Goal: Complete application form

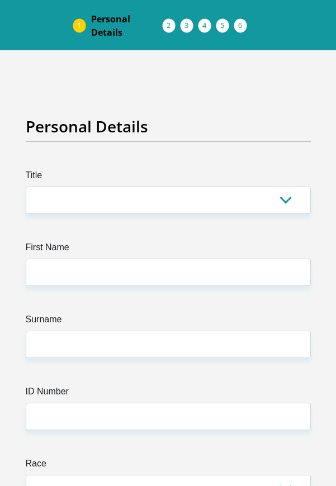
scroll to position [44, 0]
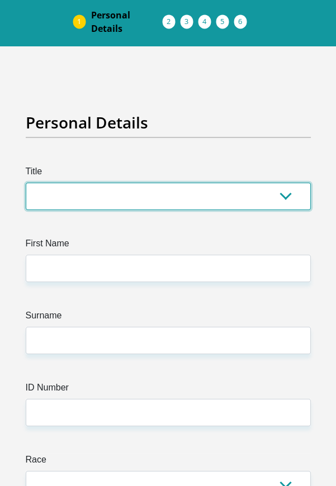
click at [279, 201] on select "Mr Ms Mrs Dr Other" at bounding box center [168, 196] width 285 height 27
select select "Mr"
click at [26, 183] on select "Mr Ms Mrs Dr Other" at bounding box center [168, 196] width 285 height 27
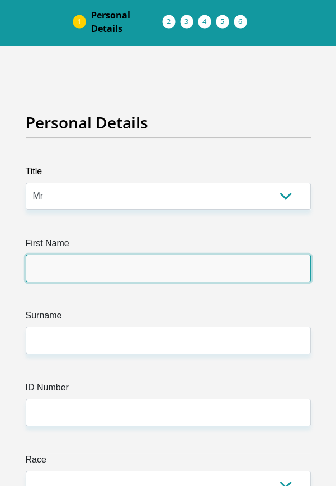
click at [128, 270] on input "First Name" at bounding box center [168, 268] width 285 height 27
type input "Jason"
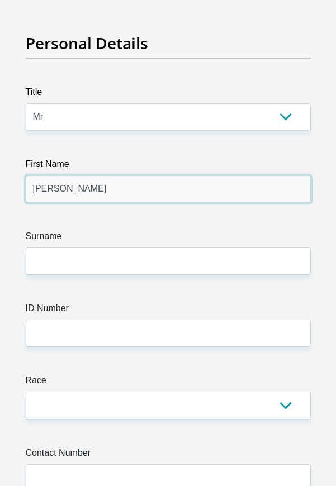
scroll to position [145, 0]
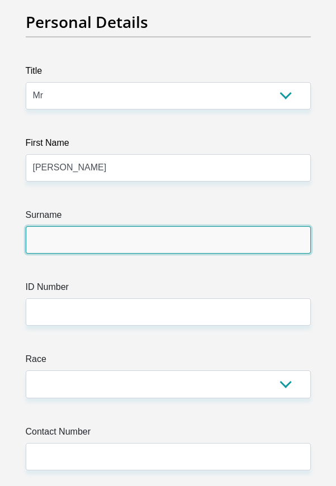
click at [125, 244] on input "Surname" at bounding box center [168, 239] width 285 height 27
type input "Joseph"
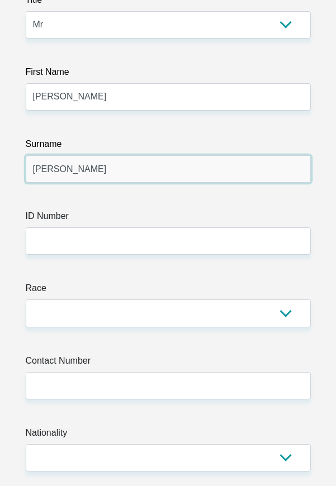
scroll to position [235, 0]
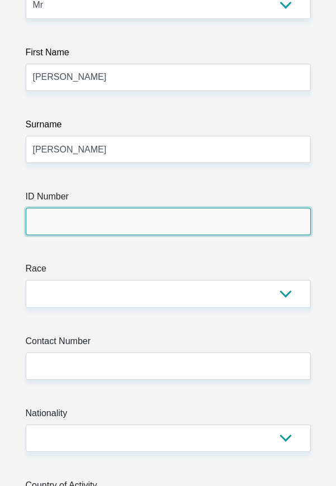
click at [110, 224] on input "ID Number" at bounding box center [168, 221] width 285 height 27
click at [118, 217] on input "ID Number" at bounding box center [168, 221] width 285 height 27
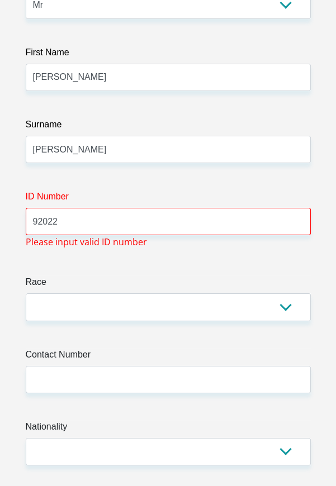
click at [151, 349] on label "Contact Number" at bounding box center [168, 357] width 285 height 18
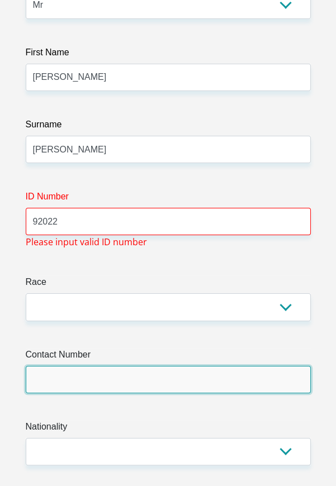
click at [151, 366] on input "Contact Number" at bounding box center [168, 379] width 285 height 27
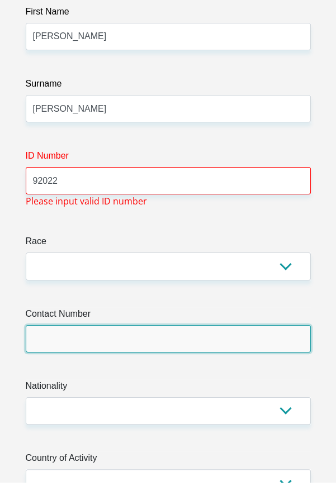
scroll to position [272, 0]
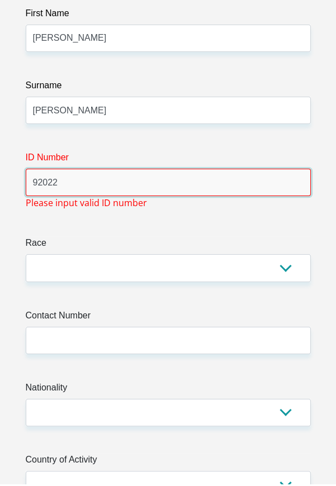
click at [74, 189] on input "92022" at bounding box center [168, 184] width 285 height 27
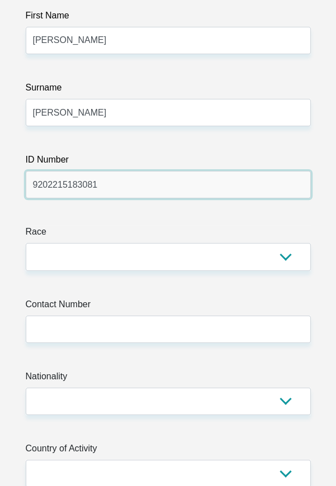
type input "9202215183081"
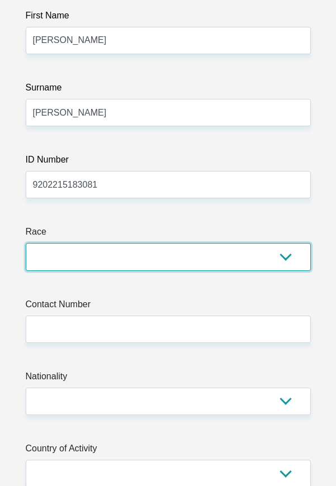
click at [277, 259] on select "Black Coloured Indian White Other" at bounding box center [168, 256] width 285 height 27
select select "2"
click at [26, 243] on select "Black Coloured Indian White Other" at bounding box center [168, 256] width 285 height 27
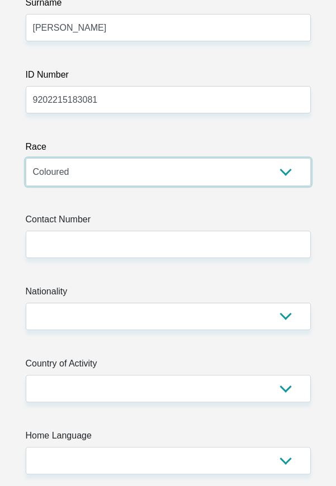
scroll to position [367, 0]
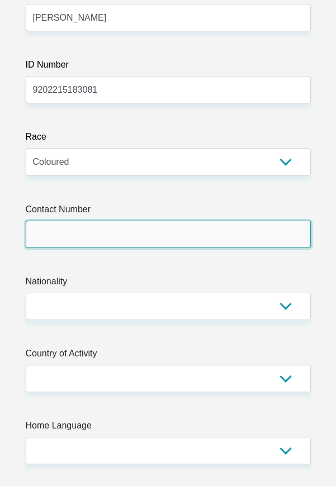
click at [85, 230] on input "Contact Number" at bounding box center [168, 234] width 285 height 27
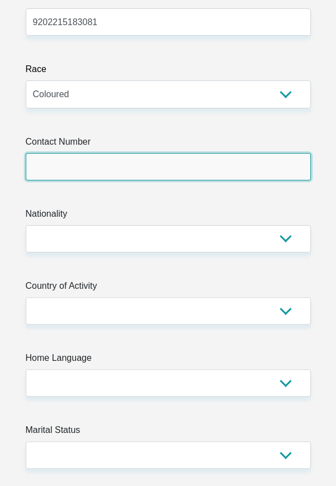
scroll to position [435, 0]
click at [163, 168] on input "Contact Number" at bounding box center [168, 166] width 285 height 27
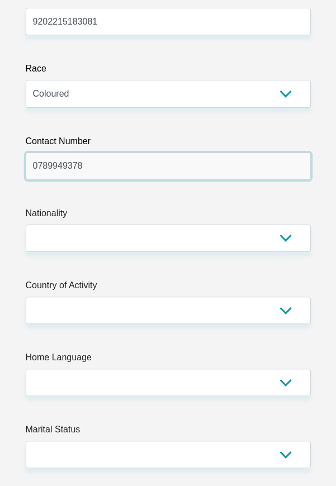
type input "0789949378"
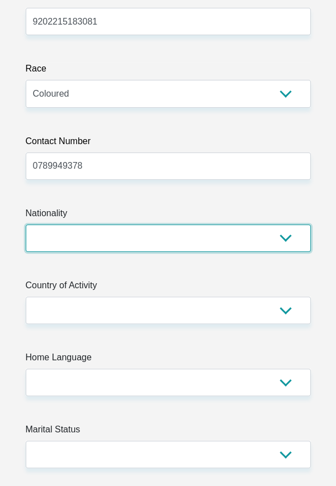
click at [285, 247] on select "South Africa Afghanistan Aland Islands Albania Algeria America Samoa American V…" at bounding box center [168, 238] width 285 height 27
select select "ZAF"
click at [26, 225] on select "South Africa Afghanistan Aland Islands Albania Algeria America Samoa American V…" at bounding box center [168, 238] width 285 height 27
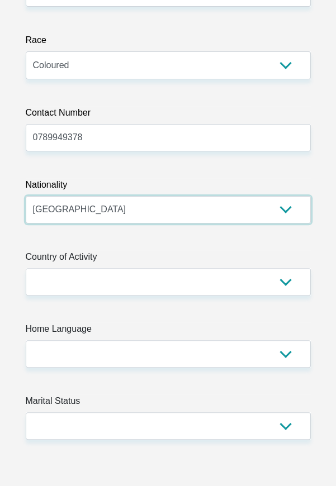
scroll to position [465, 0]
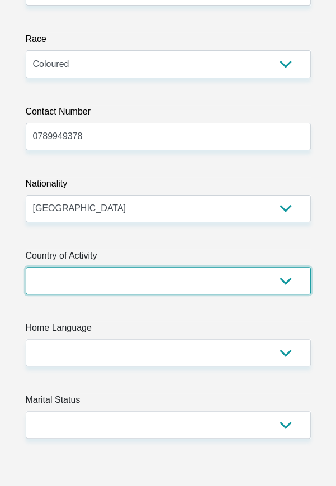
click at [286, 279] on select "South Africa Afghanistan Aland Islands Albania Algeria America Samoa American V…" at bounding box center [168, 280] width 285 height 27
select select "ZAF"
click at [26, 267] on select "South Africa Afghanistan Aland Islands Albania Algeria America Samoa American V…" at bounding box center [168, 280] width 285 height 27
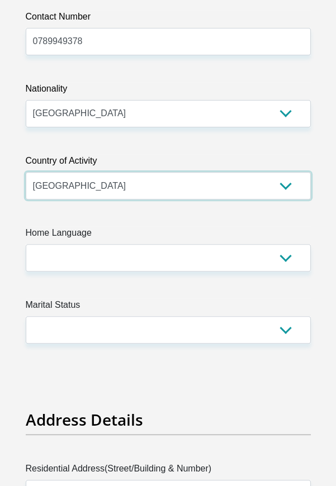
scroll to position [558, 0]
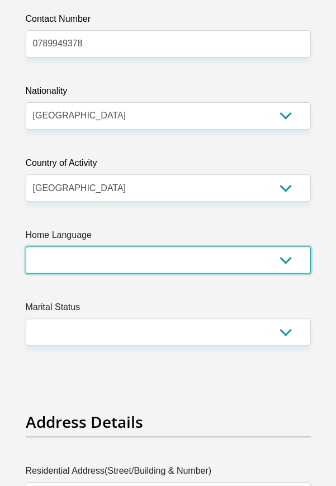
click at [284, 264] on select "Afrikaans English Sepedi South Ndebele Southern Sotho Swati Tsonga Tswana Venda…" at bounding box center [168, 259] width 285 height 27
select select "afr"
click at [26, 246] on select "Afrikaans English Sepedi South Ndebele Southern Sotho Swati Tsonga Tswana Venda…" at bounding box center [168, 259] width 285 height 27
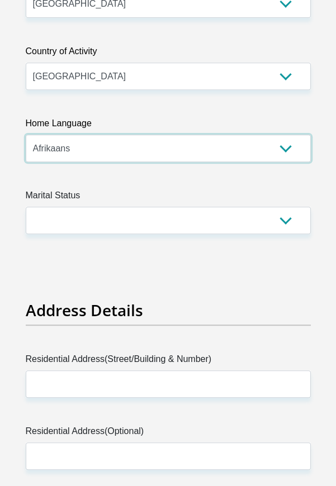
scroll to position [668, 0]
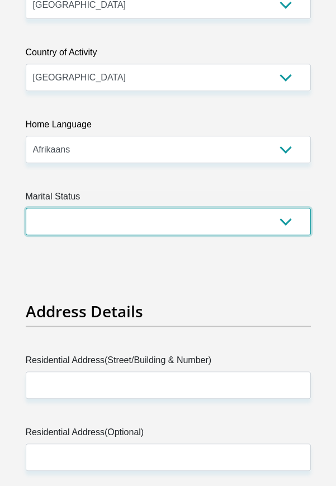
click at [282, 222] on select "Married ANC Single Divorced Widowed Married COP or Customary Law" at bounding box center [168, 221] width 285 height 27
select select "2"
click at [26, 208] on select "Married ANC Single Divorced Widowed Married COP or Customary Law" at bounding box center [168, 221] width 285 height 27
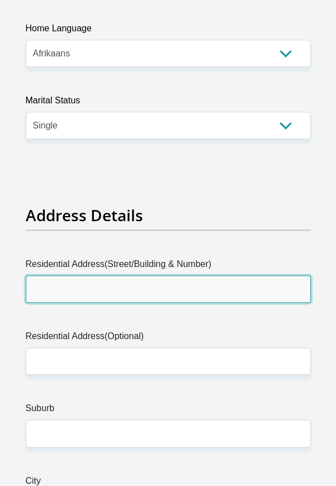
click at [98, 284] on input "Residential Address(Street/Building & Number)" at bounding box center [168, 288] width 285 height 27
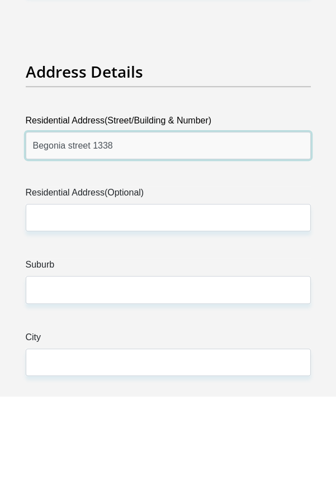
scroll to position [818, 0]
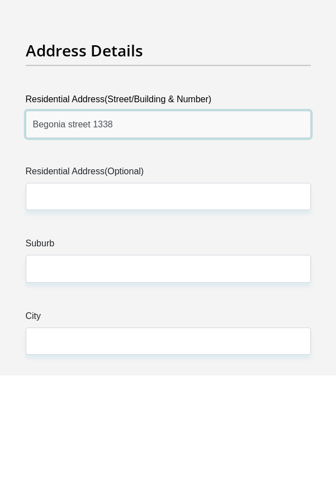
type input "Begonia street 1338"
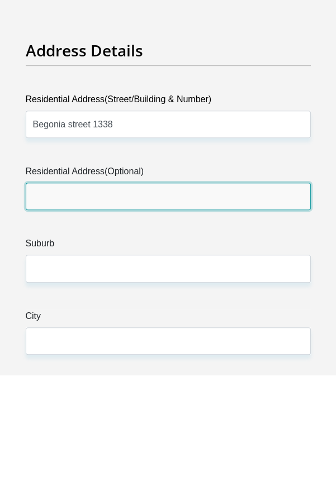
click at [91, 310] on input "Residential Address(Optional)" at bounding box center [168, 307] width 285 height 27
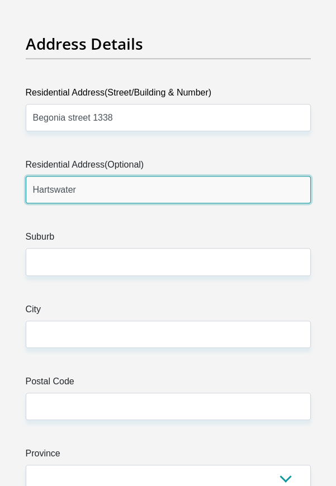
scroll to position [937, 0]
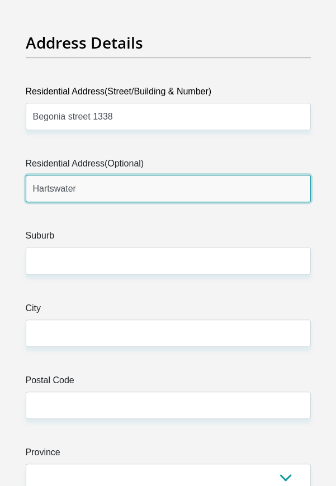
type input "Hartswater"
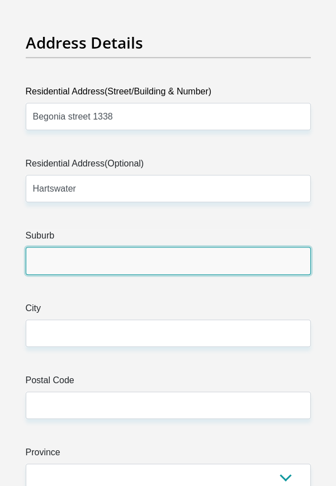
click at [77, 264] on input "Suburb" at bounding box center [168, 260] width 285 height 27
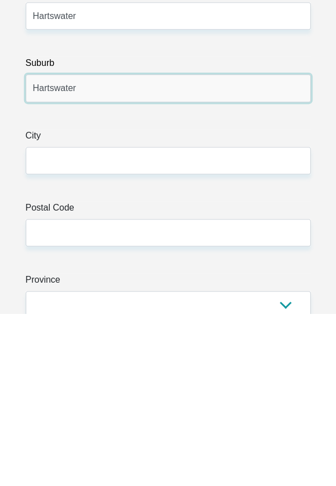
type input "Hartswater"
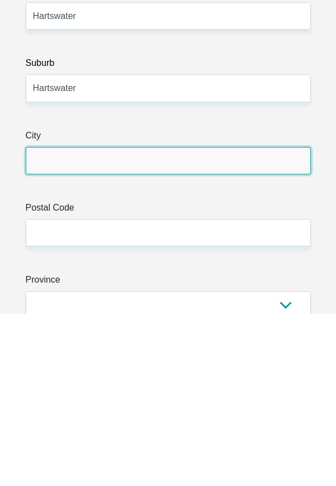
click at [112, 334] on input "City" at bounding box center [168, 333] width 285 height 27
type input "Hartswater"
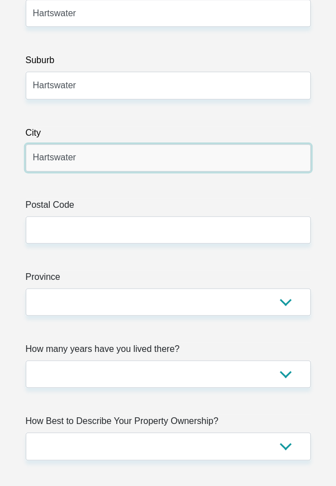
scroll to position [1117, 0]
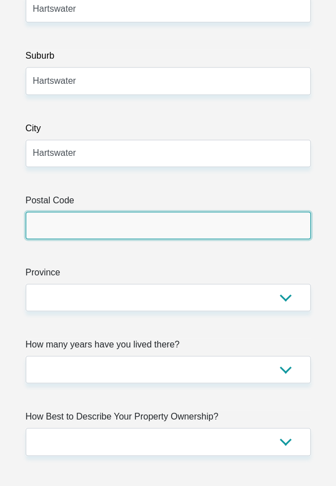
click at [79, 225] on input "Postal Code" at bounding box center [168, 225] width 285 height 27
type input "8570"
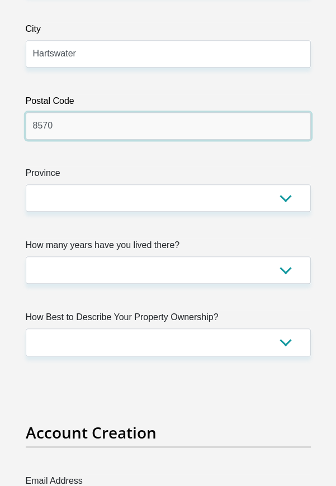
scroll to position [1218, 0]
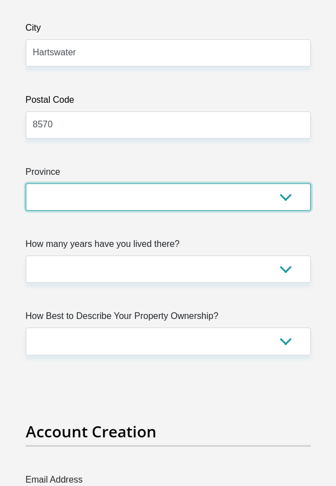
click at [96, 193] on select "Eastern Cape Free State Gauteng KwaZulu-Natal Limpopo Mpumalanga Northern Cape …" at bounding box center [168, 196] width 285 height 27
select select "Northern Cape"
click at [26, 183] on select "Eastern Cape Free State Gauteng KwaZulu-Natal Limpopo Mpumalanga Northern Cape …" at bounding box center [168, 196] width 285 height 27
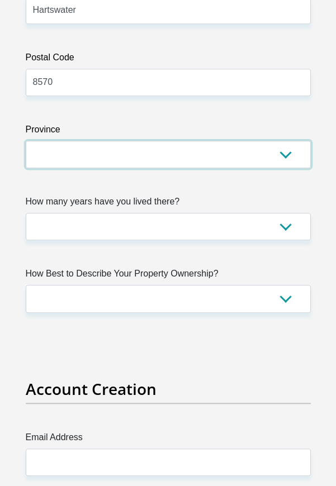
scroll to position [1260, 0]
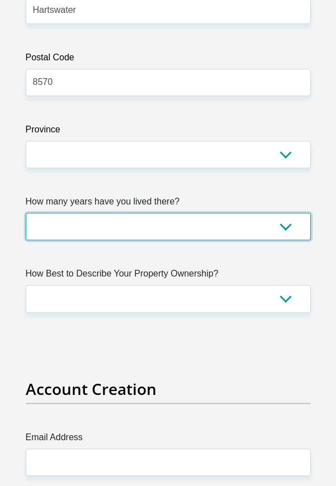
click at [283, 216] on select "less than 1 year 1-3 years 3-5 years 5+ years" at bounding box center [168, 226] width 285 height 27
select select "5"
click at [26, 213] on select "less than 1 year 1-3 years 3-5 years 5+ years" at bounding box center [168, 226] width 285 height 27
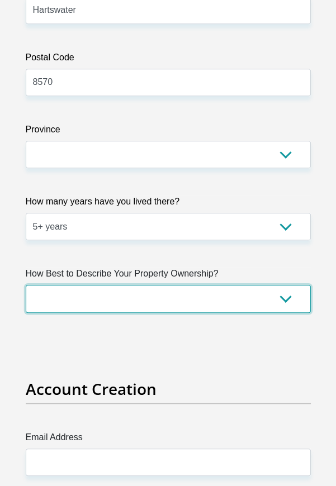
click at [288, 292] on select "Owned Rented Family Owned Company Dwelling" at bounding box center [168, 298] width 285 height 27
click at [26, 285] on select "Owned Rented Family Owned Company Dwelling" at bounding box center [168, 298] width 285 height 27
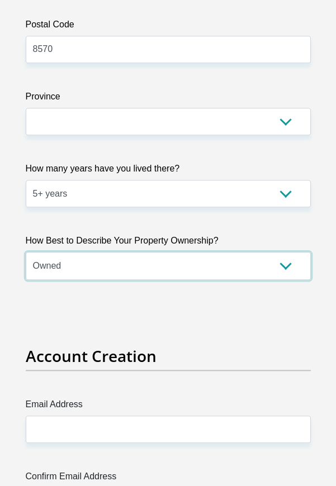
scroll to position [1309, 0]
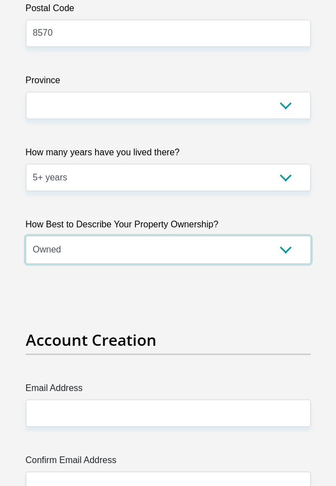
click at [283, 250] on select "Owned Rented Family Owned Company Dwelling" at bounding box center [168, 249] width 285 height 27
select select "Rented"
click at [26, 236] on select "Owned Rented Family Owned Company Dwelling" at bounding box center [168, 249] width 285 height 27
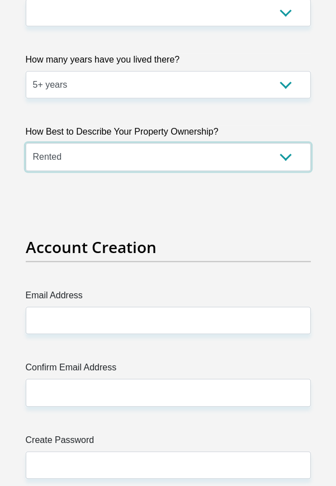
scroll to position [1409, 0]
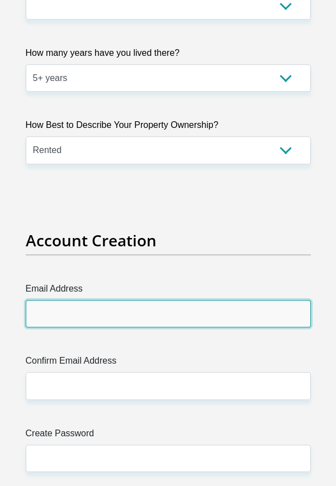
click at [197, 317] on input "Email Address" at bounding box center [168, 313] width 285 height 27
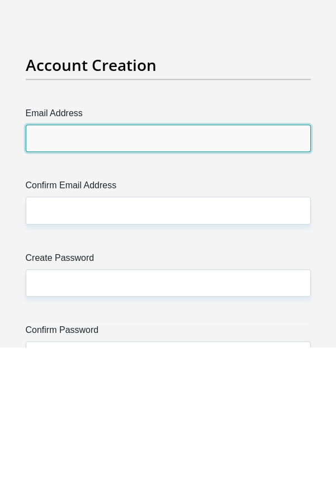
scroll to position [1445, 0]
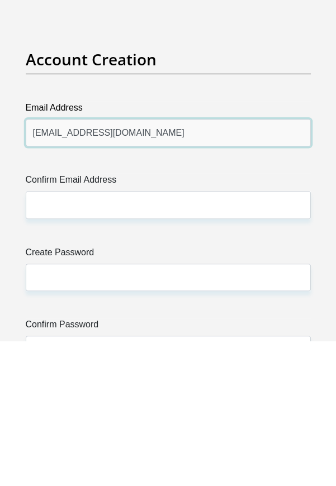
type input "jasonansley813@gmail.com"
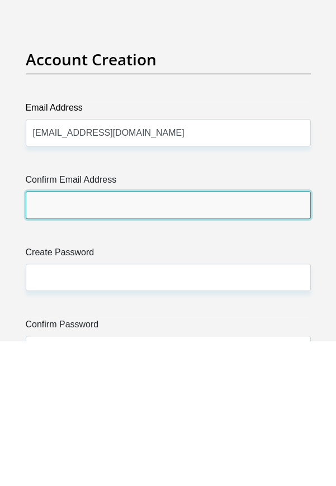
click at [118, 361] on input "Confirm Email Address" at bounding box center [168, 349] width 285 height 27
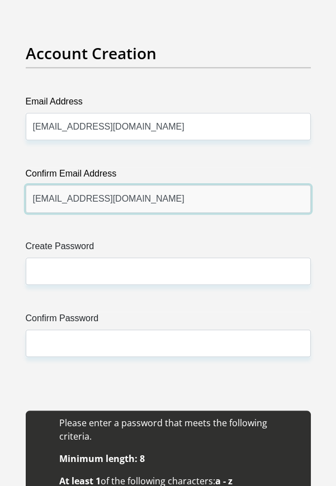
type input "jasonansley813@gmail.com"
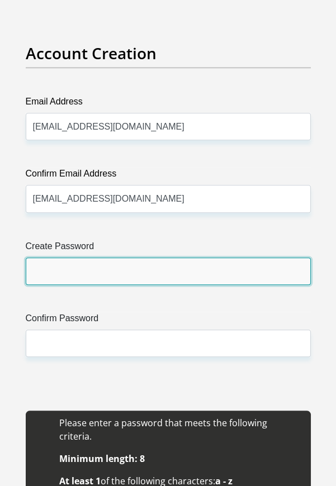
click at [113, 273] on input "Create Password" at bounding box center [168, 271] width 285 height 27
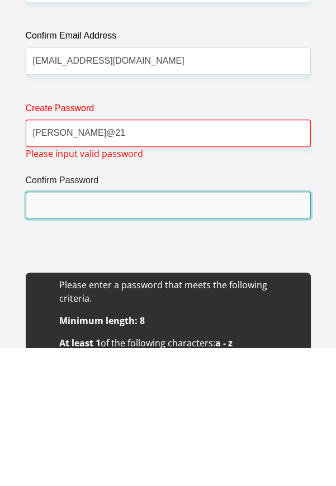
click at [145, 350] on input "Confirm Password" at bounding box center [168, 343] width 285 height 27
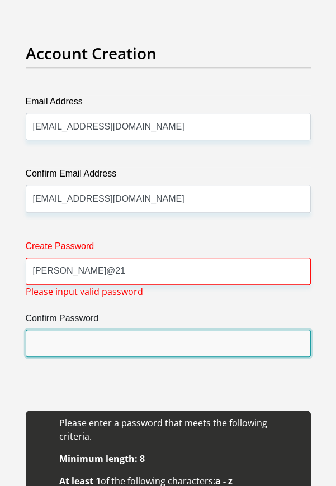
click at [99, 343] on input "Confirm Password" at bounding box center [168, 343] width 285 height 27
click at [82, 335] on input "Confirm Password" at bounding box center [168, 343] width 285 height 27
click at [82, 345] on input "Confirm Password" at bounding box center [168, 343] width 285 height 27
click at [89, 346] on input "Confirm Password" at bounding box center [168, 343] width 285 height 27
click at [99, 350] on input "Confirm Password" at bounding box center [168, 343] width 285 height 27
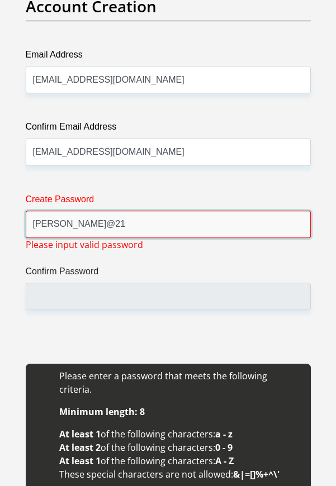
click at [135, 225] on input "Jason@21" at bounding box center [168, 224] width 285 height 27
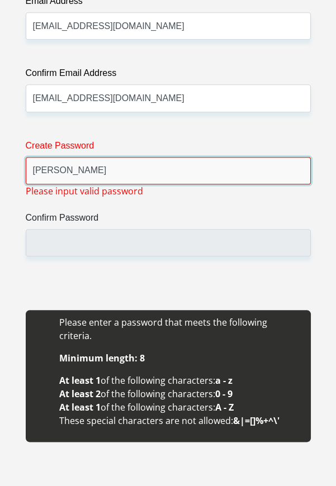
type input "J"
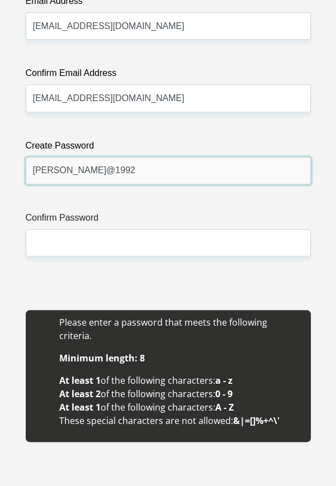
type input "Ansley@1992"
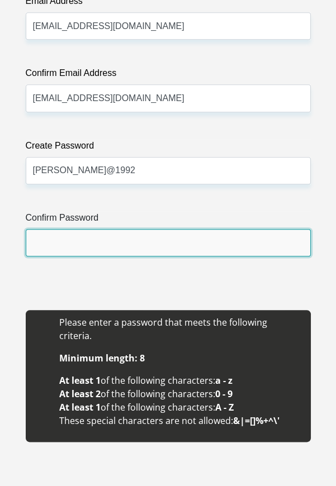
click at [104, 245] on input "Confirm Password" at bounding box center [168, 242] width 285 height 27
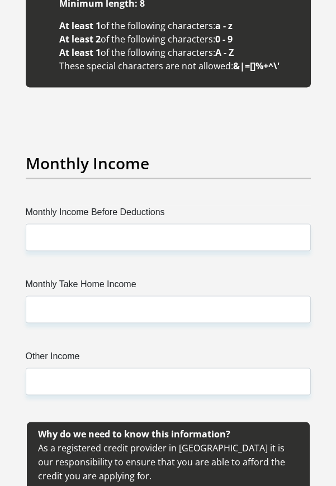
scroll to position [2062, 0]
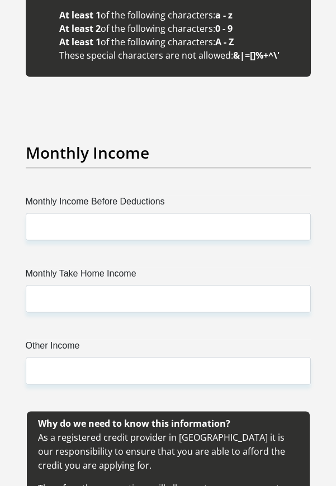
type input "Ansley@1992"
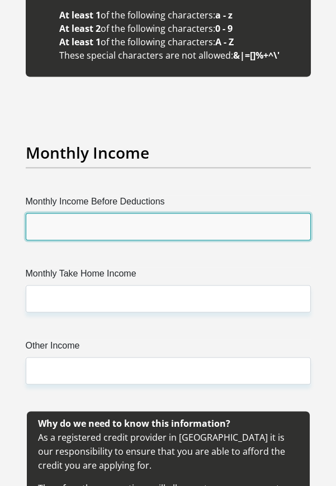
click at [80, 213] on input "Monthly Income Before Deductions" at bounding box center [168, 226] width 285 height 27
type input "10000"
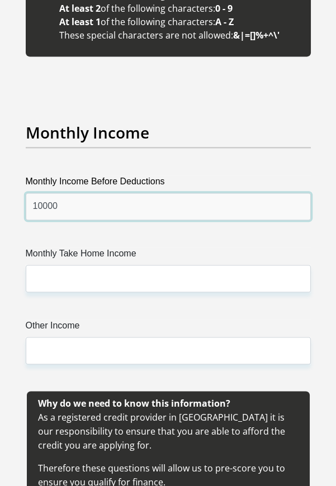
scroll to position [2125, 0]
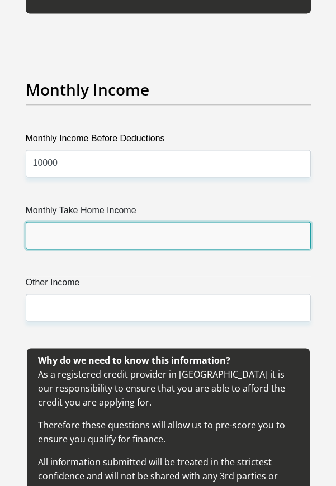
click at [99, 222] on input "Monthly Take Home Income" at bounding box center [168, 235] width 285 height 27
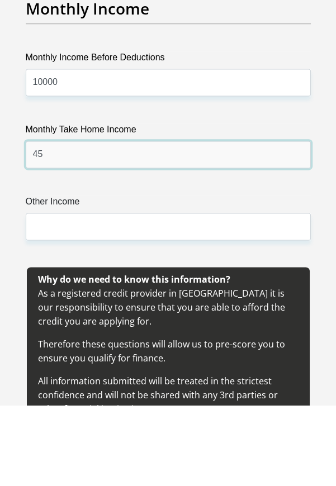
type input "4"
type input "8"
type input "9666"
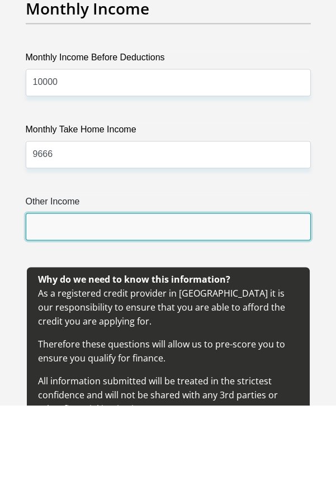
click at [163, 295] on input "Other Income" at bounding box center [168, 307] width 285 height 27
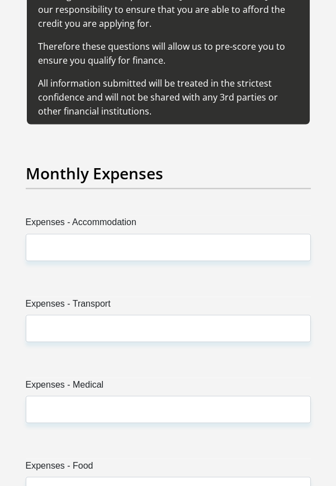
scroll to position [2507, 0]
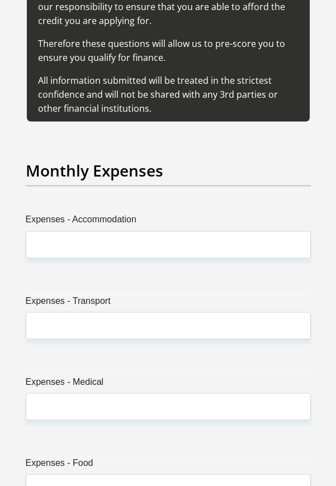
type input "0"
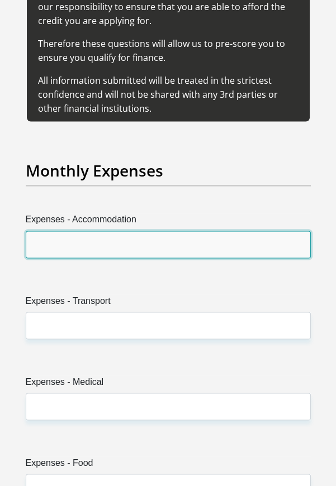
click at [106, 231] on input "Expenses - Accommodation" at bounding box center [168, 244] width 285 height 27
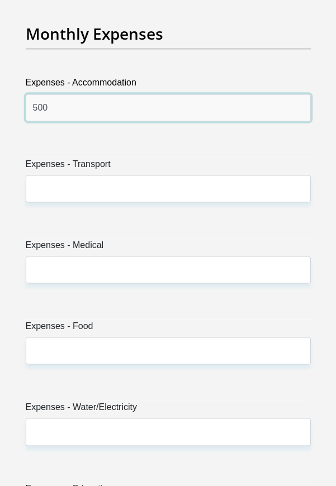
scroll to position [2687, 0]
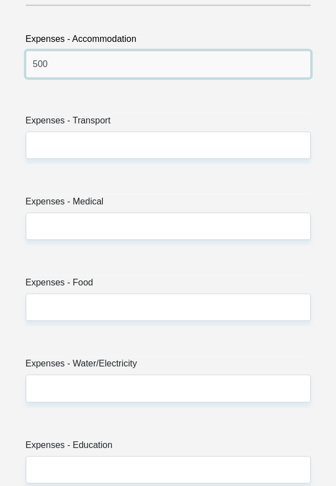
type input "500"
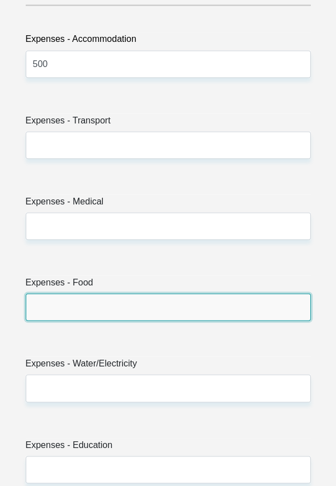
click at [67, 293] on input "Expenses - Food" at bounding box center [168, 306] width 285 height 27
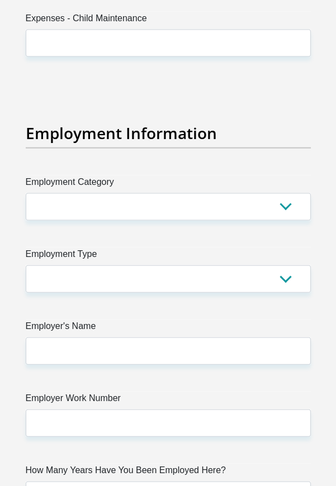
scroll to position [3199, 0]
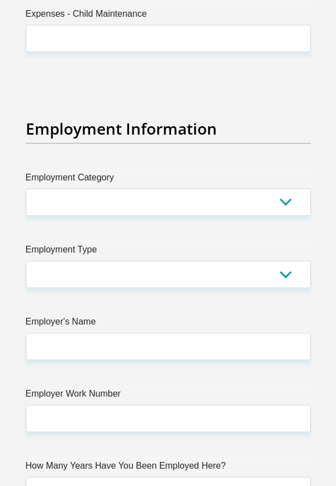
type input "300"
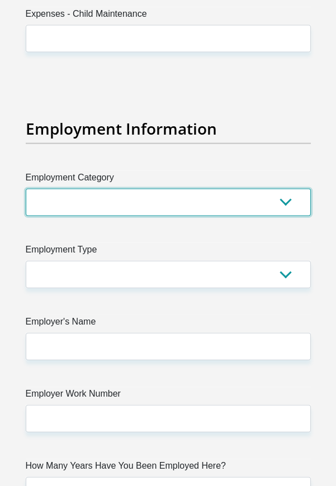
click at [281, 192] on select "AGRICULTURE ALCOHOL & TOBACCO CONSTRUCTION MATERIALS METALLURGY EQUIPMENT FOR R…" at bounding box center [168, 202] width 285 height 27
select select "53"
click at [26, 189] on select "AGRICULTURE ALCOHOL & TOBACCO CONSTRUCTION MATERIALS METALLURGY EQUIPMENT FOR R…" at bounding box center [168, 202] width 285 height 27
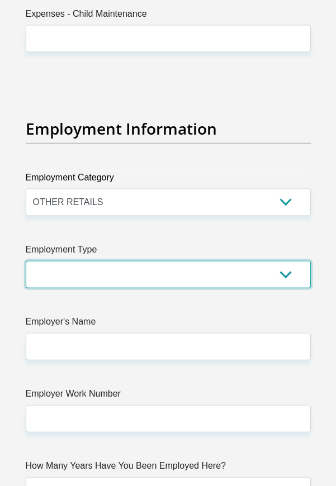
click at [280, 261] on select "College/Lecturer Craft Seller Creative Driver Executive Farmer Forces - Non Com…" at bounding box center [168, 274] width 285 height 27
select select "Unknown/Other"
click at [26, 261] on select "College/Lecturer Craft Seller Creative Driver Executive Farmer Forces - Non Com…" at bounding box center [168, 274] width 285 height 27
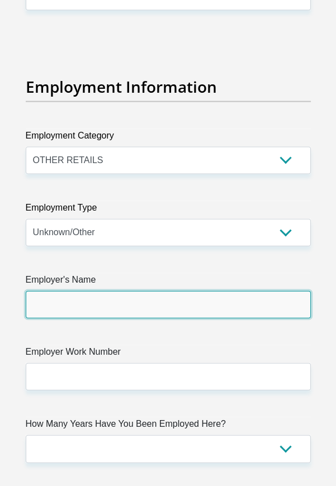
click at [87, 291] on input "Employer's Name" at bounding box center [168, 304] width 285 height 27
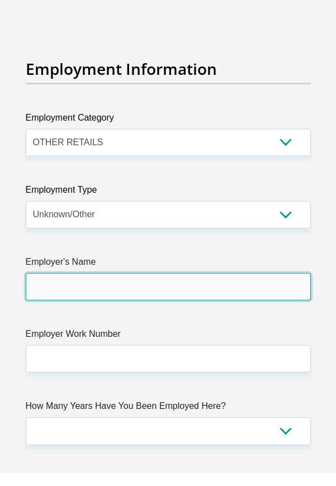
scroll to position [3268, 0]
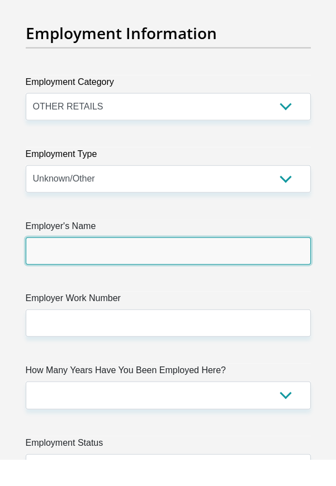
type input "Capitec"
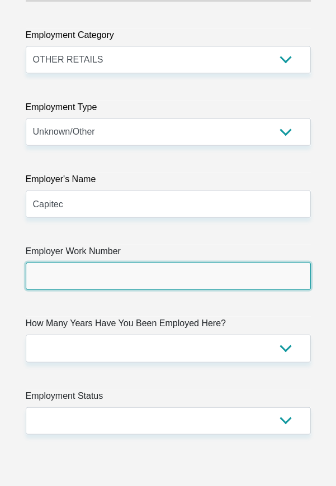
click at [77, 263] on input "Employer Work Number" at bounding box center [168, 276] width 285 height 27
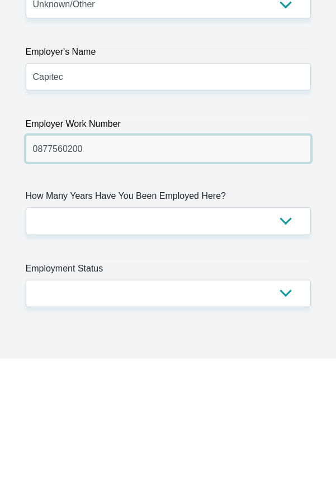
type input "0877560200"
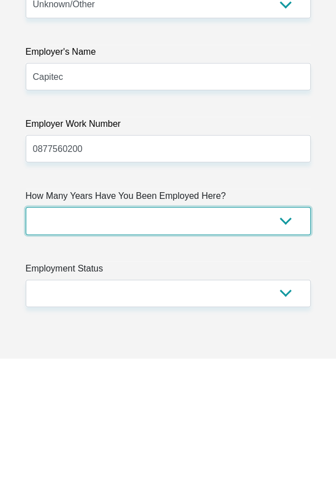
click at [279, 335] on select "less than 1 year 1-3 years 3-5 years 5+ years" at bounding box center [168, 348] width 285 height 27
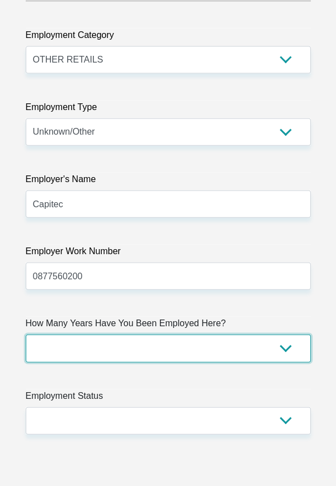
select select "24"
click at [26, 335] on select "less than 1 year 1-3 years 3-5 years 5+ years" at bounding box center [168, 348] width 285 height 27
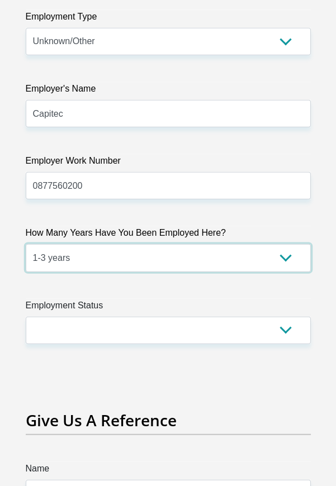
scroll to position [3439, 0]
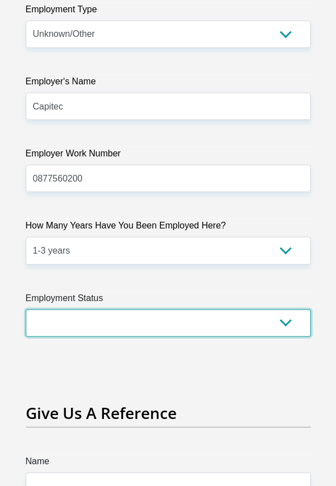
click at [282, 310] on select "Permanent/Full-time Part-time/Casual Contract Worker Self-Employed Housewife Re…" at bounding box center [168, 323] width 285 height 27
select select "1"
click at [26, 310] on select "Permanent/Full-time Part-time/Casual Contract Worker Self-Employed Housewife Re…" at bounding box center [168, 323] width 285 height 27
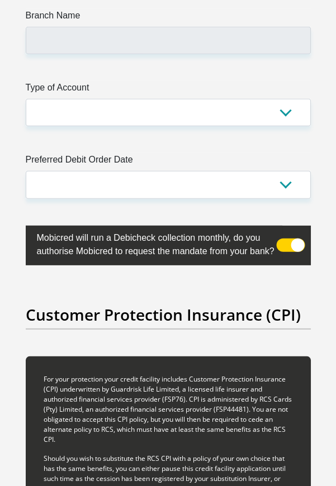
scroll to position [4415, 0]
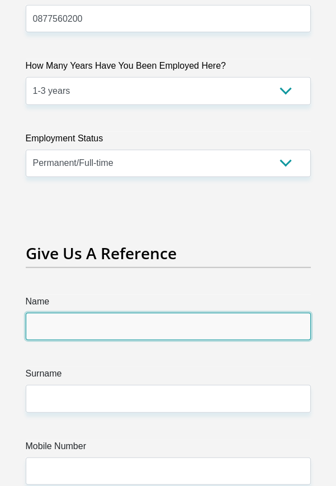
click at [107, 313] on input "Name" at bounding box center [168, 326] width 285 height 27
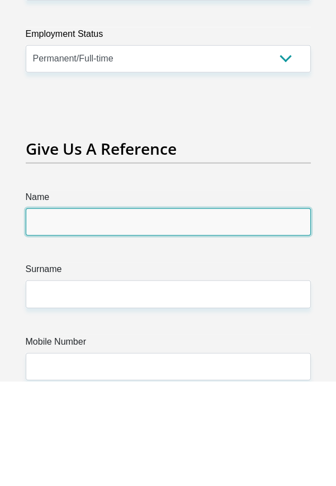
scroll to position [3599, 0]
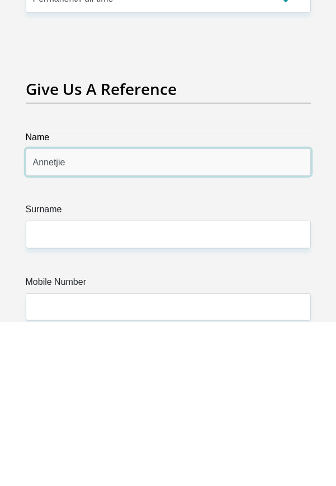
type input "Annetjie"
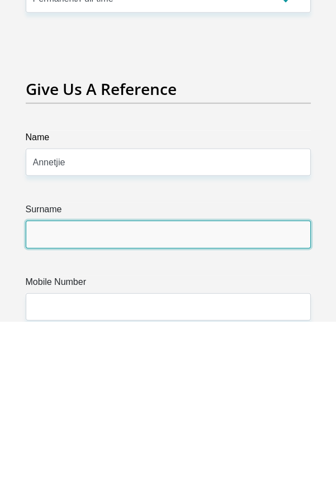
click at [104, 385] on input "Surname" at bounding box center [168, 398] width 285 height 27
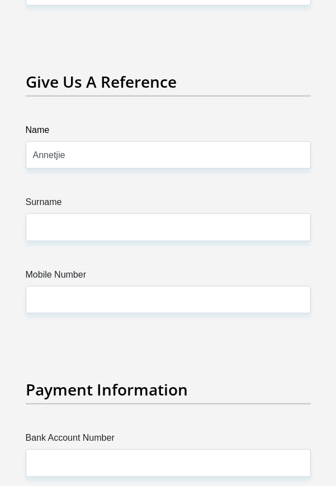
scroll to position [3776, 0]
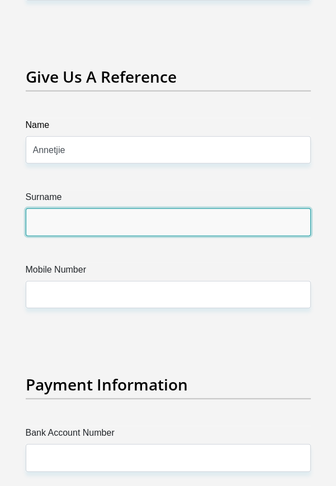
click at [91, 208] on input "Surname" at bounding box center [168, 221] width 285 height 27
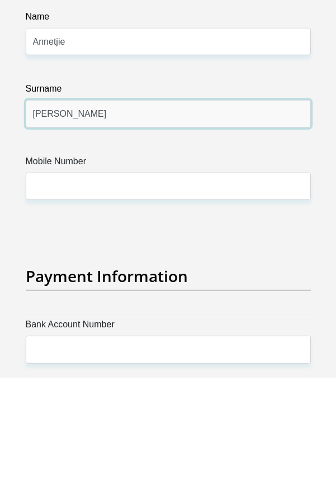
type input "Joseph"
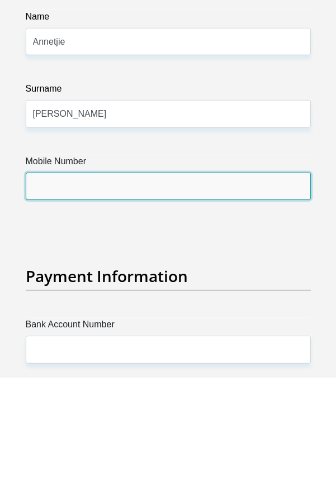
click at [94, 281] on input "Mobile Number" at bounding box center [168, 294] width 285 height 27
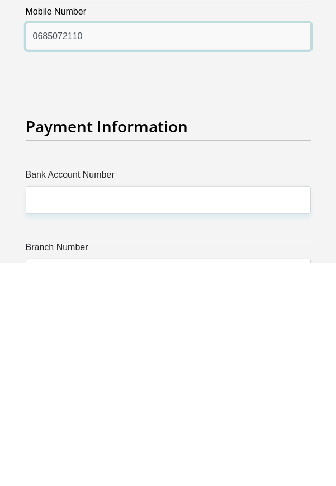
type input "0685072110"
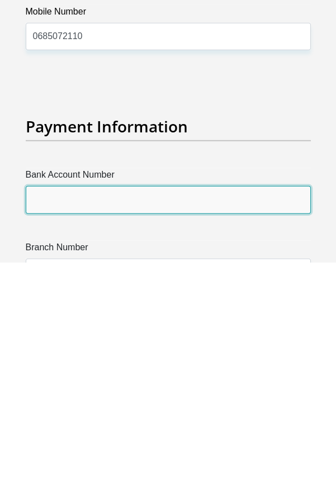
click at [123, 410] on input "Bank Account Number" at bounding box center [168, 423] width 285 height 27
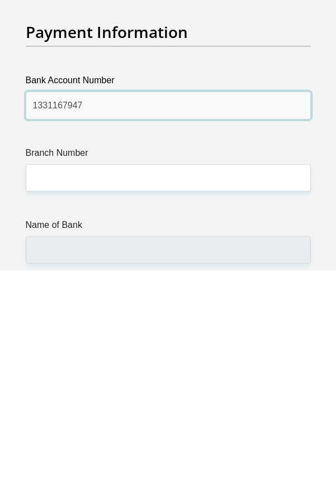
type input "1331167947"
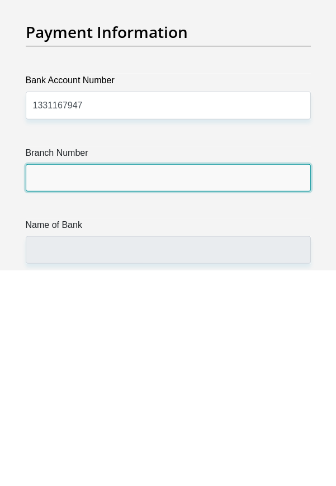
click at [134, 389] on input "Branch Number" at bounding box center [168, 394] width 285 height 27
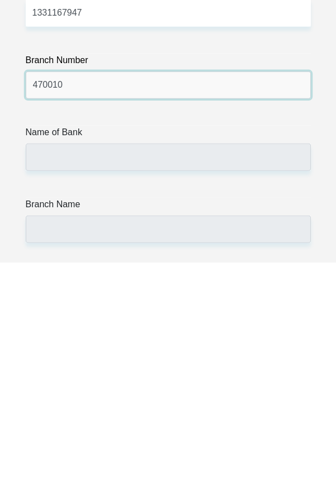
type input "470010"
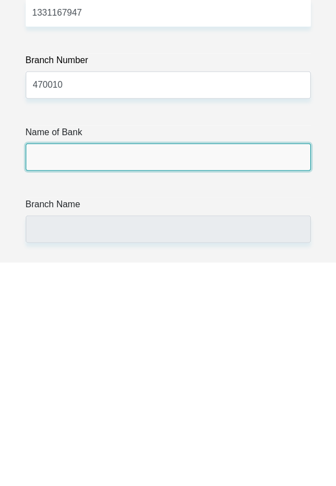
click at [112, 367] on input "Name of Bank" at bounding box center [168, 380] width 285 height 27
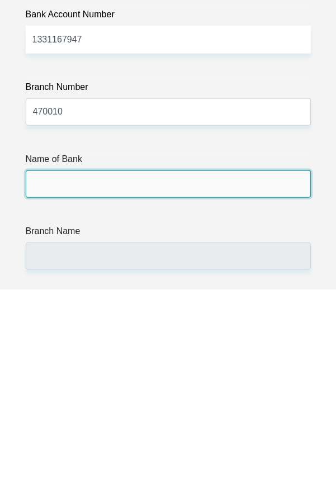
scroll to position [3998, 0]
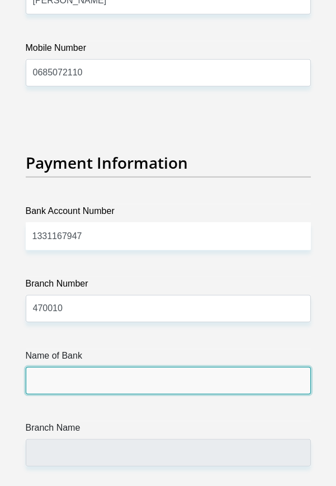
type input "CAPITEC BANK LIMITED"
type input "CAPITEC BANK CPC"
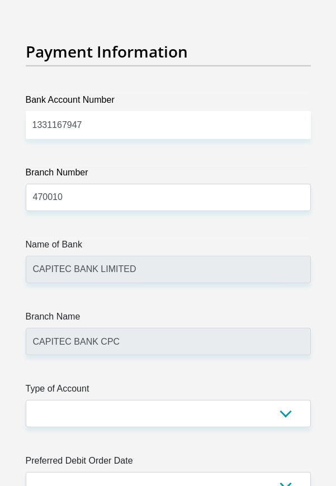
scroll to position [4110, 0]
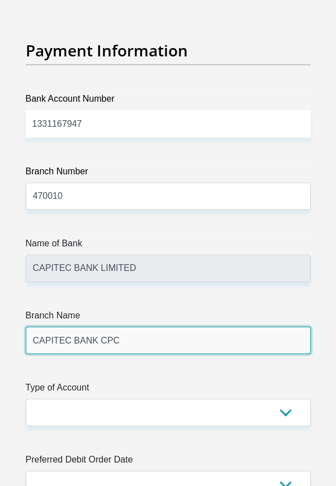
click at [167, 328] on input "CAPITEC BANK CPC" at bounding box center [168, 340] width 285 height 27
click at [144, 327] on input "CAPITEC BANK CPC" at bounding box center [168, 340] width 285 height 27
click at [126, 327] on input "CAPITEC BANK CPC" at bounding box center [168, 340] width 285 height 27
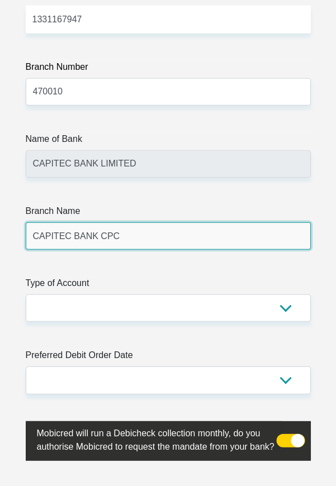
scroll to position [4241, 0]
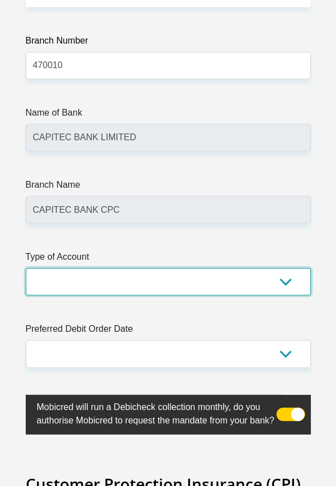
click at [287, 268] on select "Cheque Savings" at bounding box center [168, 281] width 285 height 27
select select "SAV"
click at [26, 268] on select "Cheque Savings" at bounding box center [168, 281] width 285 height 27
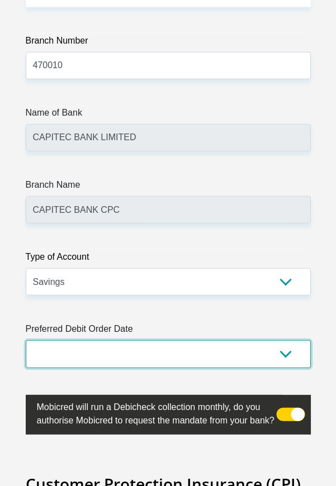
click at [284, 343] on select "1st 2nd 3rd 4th 5th 7th 18th 19th 20th 21st 22nd 23rd 24th 25th 26th 27th 28th …" at bounding box center [168, 353] width 285 height 27
select select "25"
click at [26, 340] on select "1st 2nd 3rd 4th 5th 7th 18th 19th 20th 21st 22nd 23rd 24th 25th 26th 27th 28th …" at bounding box center [168, 353] width 285 height 27
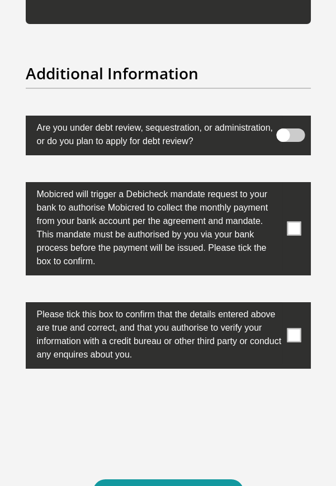
scroll to position [5320, 0]
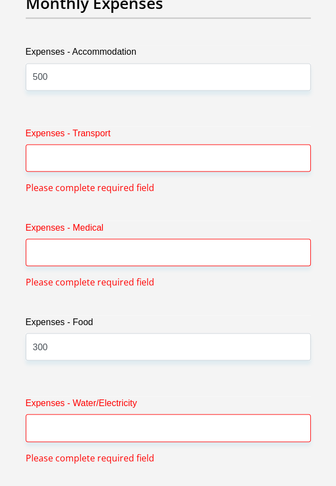
scroll to position [2671, 0]
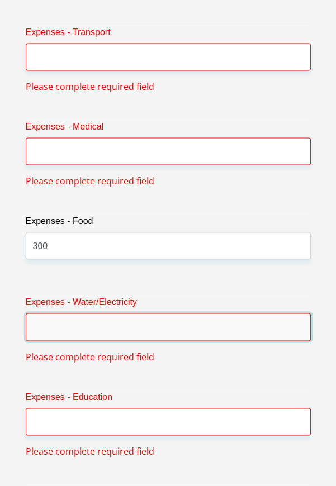
click at [57, 313] on input "Expenses - Water/Electricity" at bounding box center [168, 326] width 285 height 27
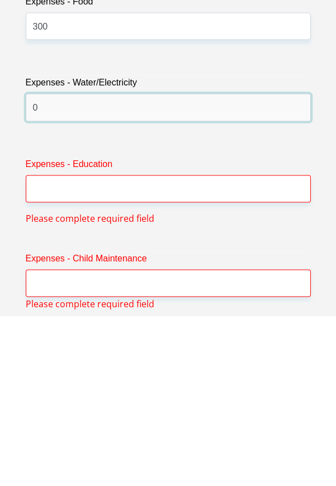
scroll to position [2825, 0]
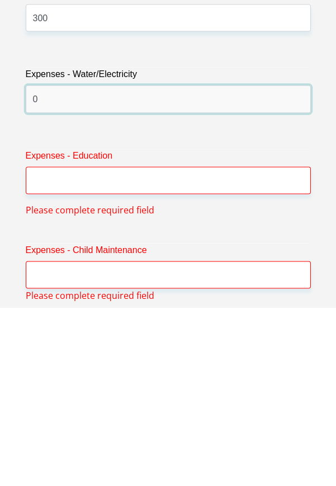
type input "0"
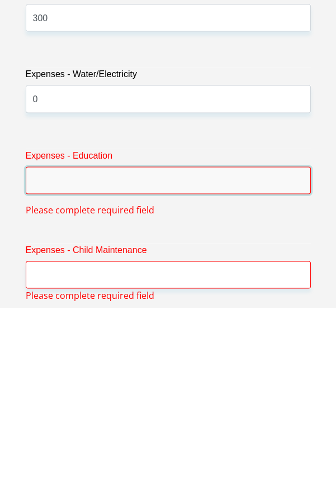
click at [96, 345] on input "Expenses - Education" at bounding box center [168, 358] width 285 height 27
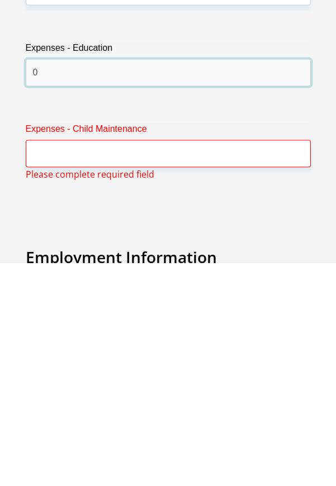
type input "0"
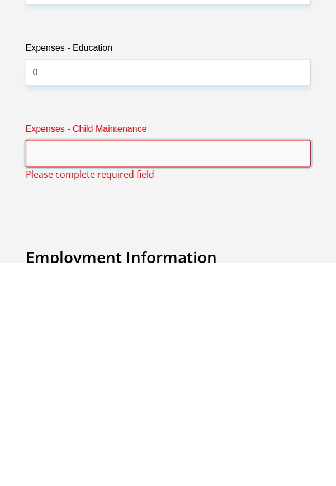
click at [121, 364] on input "Expenses - Child Maintenance" at bounding box center [168, 376] width 285 height 27
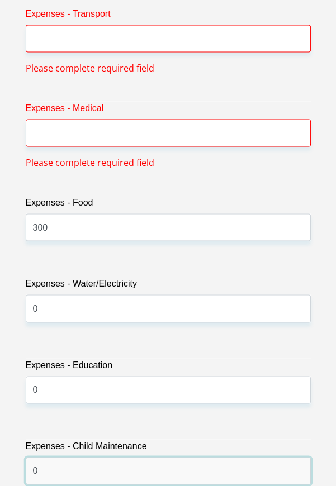
scroll to position [2790, 0]
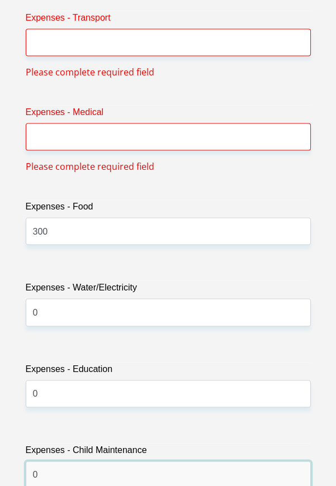
type input "0"
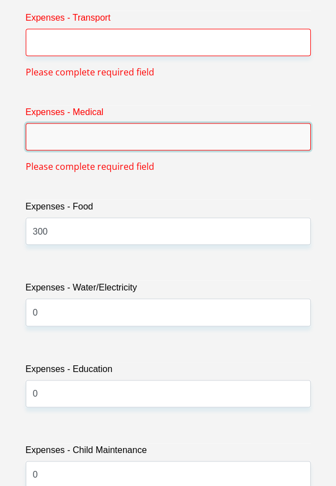
click at [113, 125] on input "Expenses - Medical" at bounding box center [168, 136] width 285 height 27
type input "9"
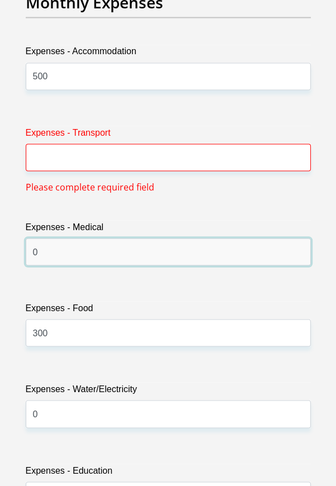
scroll to position [2673, 0]
type input "0"
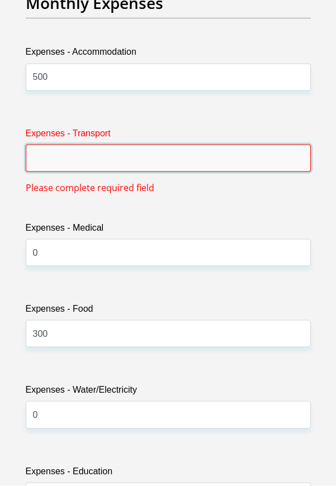
click at [87, 145] on input "Expenses - Transport" at bounding box center [168, 158] width 285 height 27
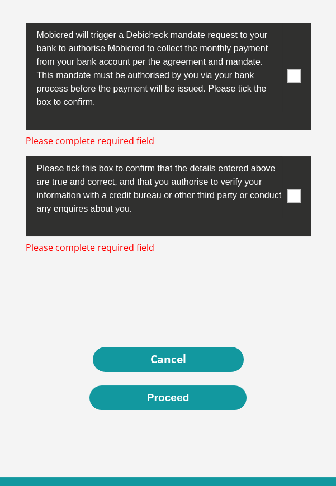
scroll to position [5486, 0]
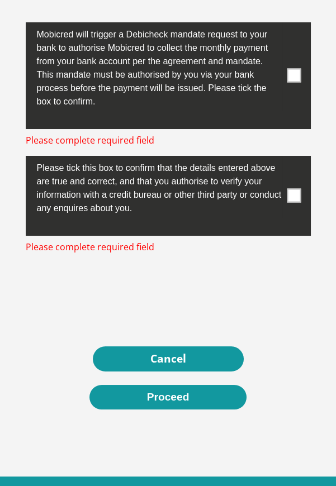
type input "0"
click at [297, 189] on span at bounding box center [294, 196] width 14 height 14
click at [285, 159] on input "checkbox" at bounding box center [285, 159] width 0 height 0
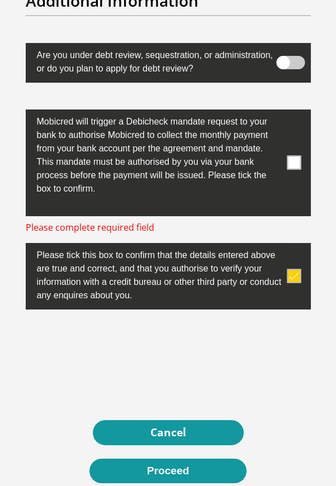
scroll to position [5395, 0]
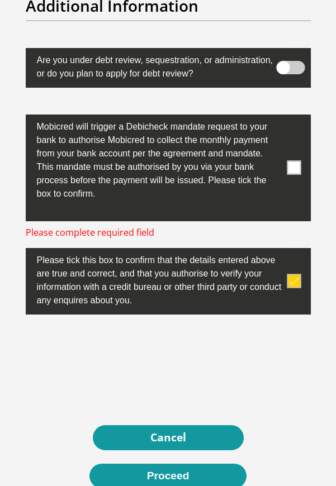
click at [298, 161] on span at bounding box center [294, 168] width 14 height 14
click at [285, 117] on input "checkbox" at bounding box center [285, 117] width 0 height 0
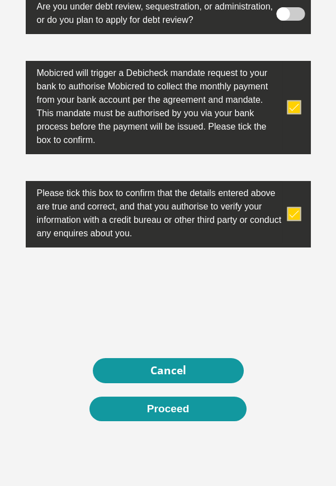
scroll to position [5450, 0]
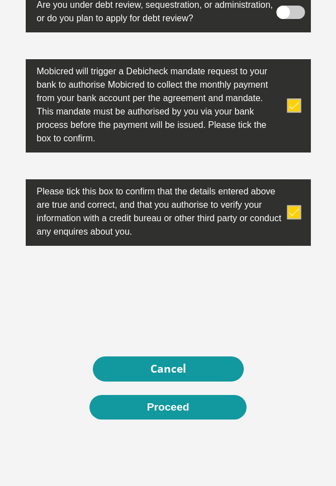
click at [184, 400] on button "Proceed" at bounding box center [168, 407] width 158 height 25
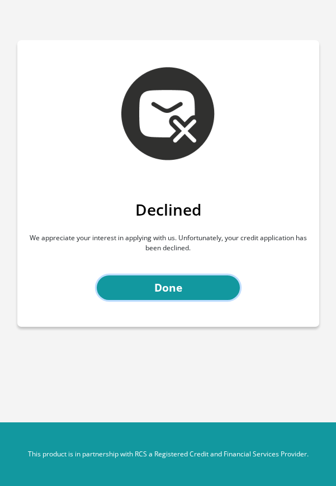
click at [198, 292] on link "Done" at bounding box center [168, 287] width 143 height 25
